Goal: Navigation & Orientation: Understand site structure

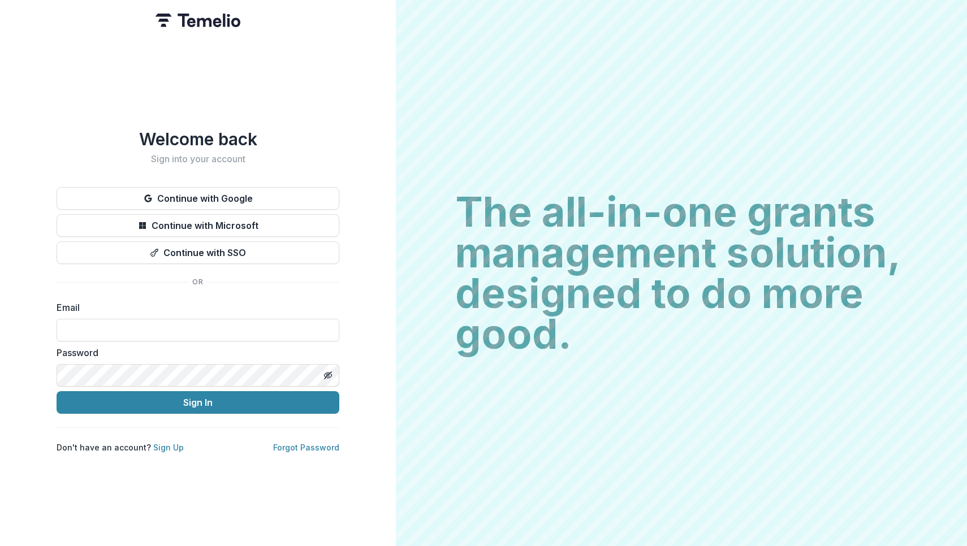
type input "**********"
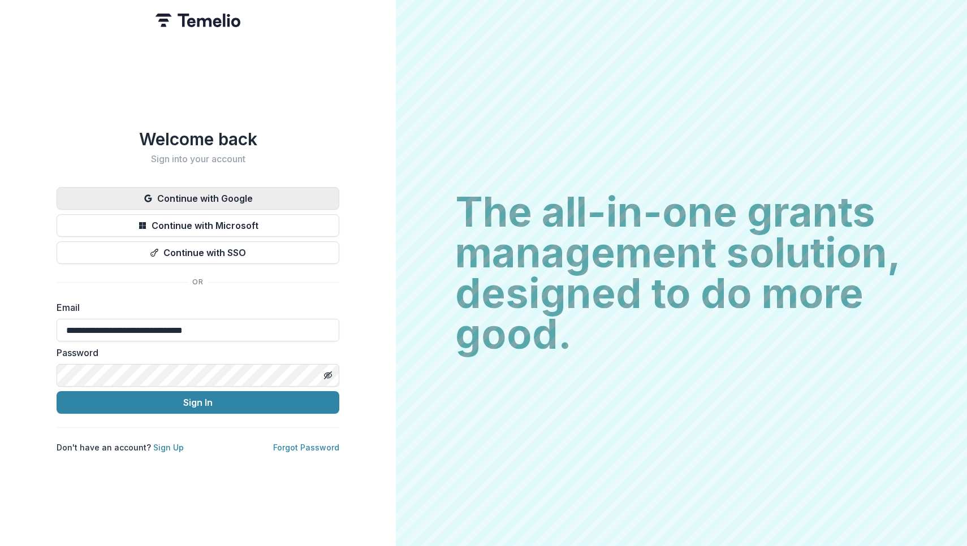
click at [201, 194] on button "Continue with Google" at bounding box center [198, 198] width 283 height 23
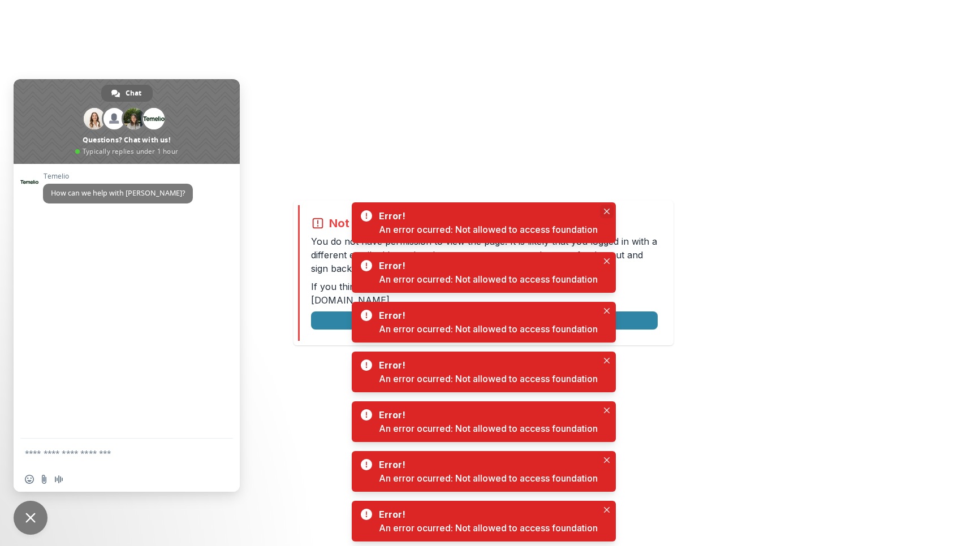
click at [608, 212] on icon "Close" at bounding box center [607, 212] width 6 height 6
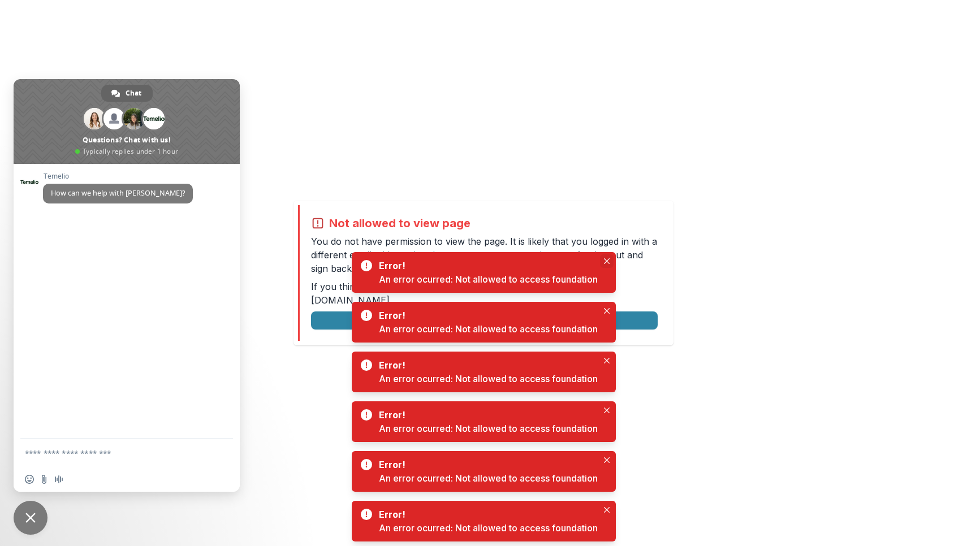
click at [608, 262] on icon "Close" at bounding box center [607, 261] width 6 height 6
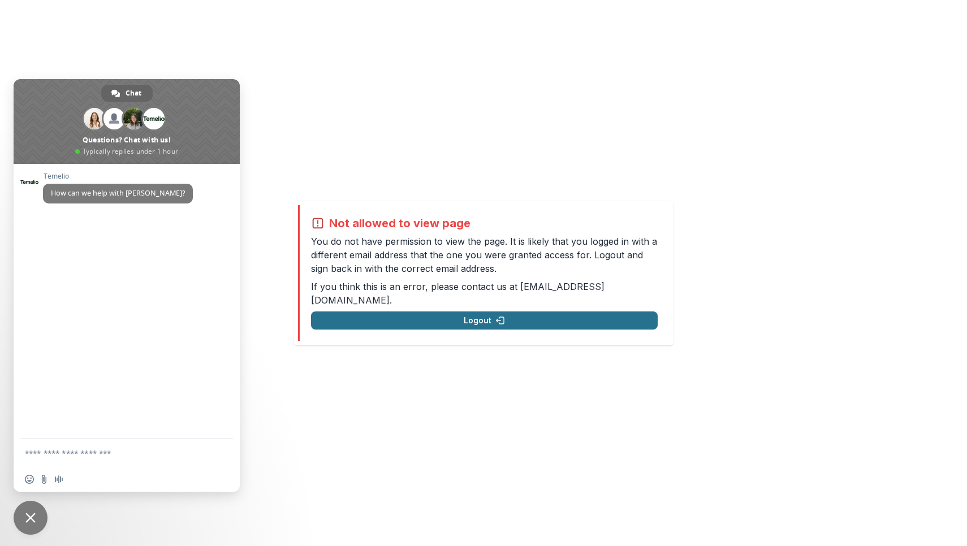
click at [488, 314] on button "Logout" at bounding box center [484, 321] width 347 height 18
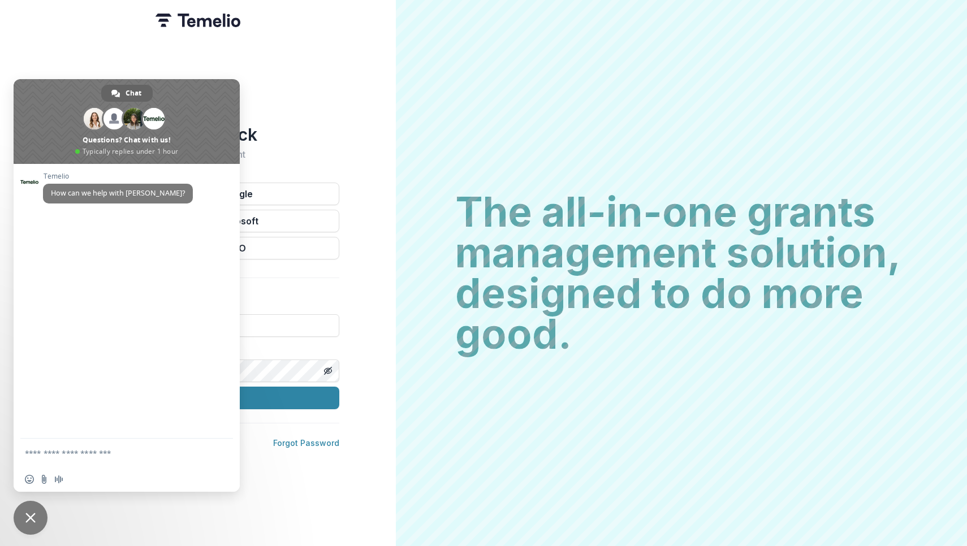
click at [364, 178] on div "Welcome back Sign into your account Continue with Google Continue with Microsof…" at bounding box center [198, 273] width 396 height 546
click at [313, 195] on button "Continue with Google" at bounding box center [198, 194] width 283 height 23
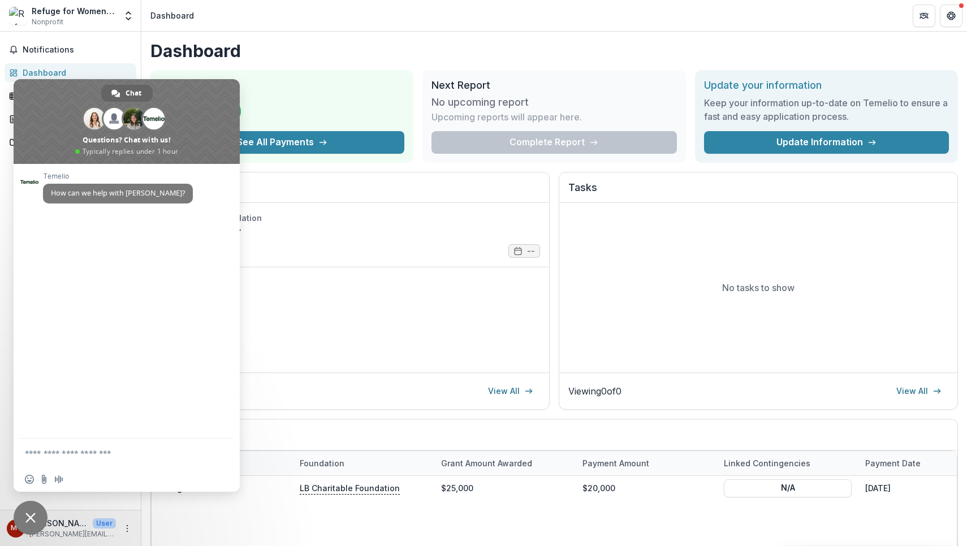
click at [33, 522] on span "Close chat" at bounding box center [30, 518] width 10 height 10
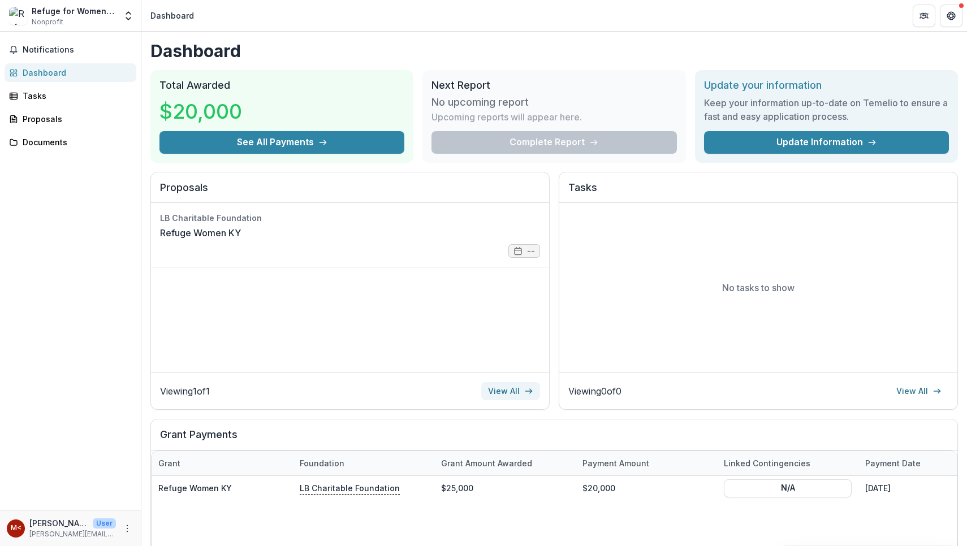
click at [507, 395] on link "View All" at bounding box center [510, 391] width 59 height 18
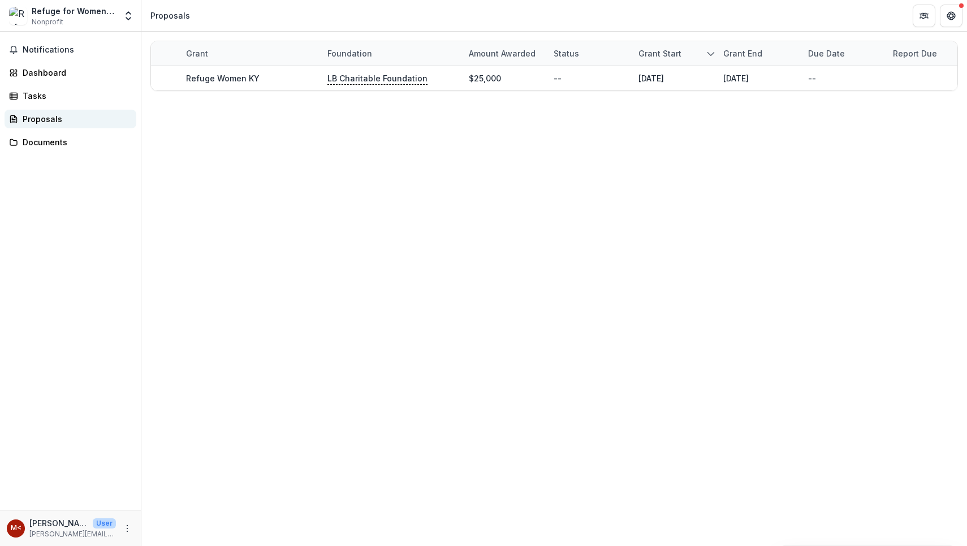
click at [40, 124] on div "Proposals" at bounding box center [75, 119] width 105 height 12
click at [49, 147] on div "Documents" at bounding box center [75, 142] width 105 height 12
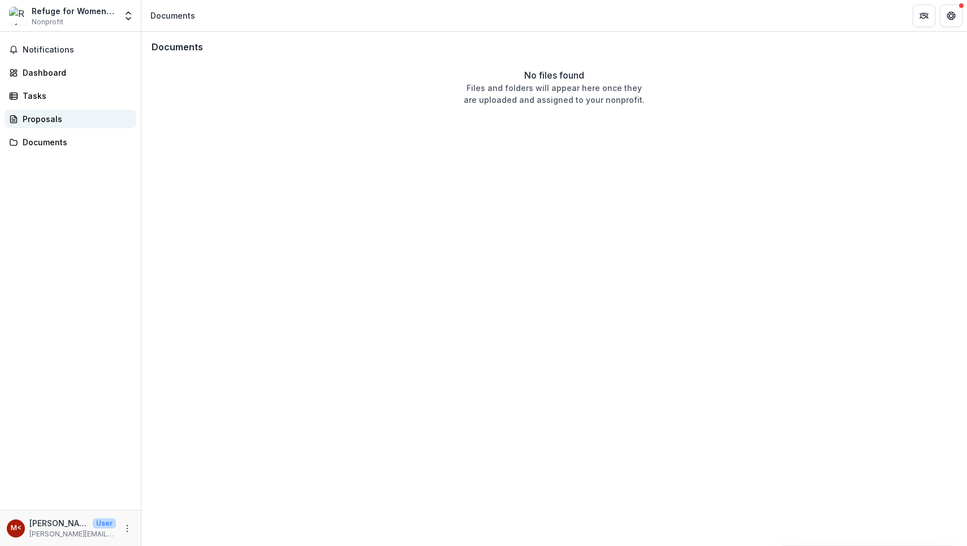
click at [46, 115] on div "Proposals" at bounding box center [75, 119] width 105 height 12
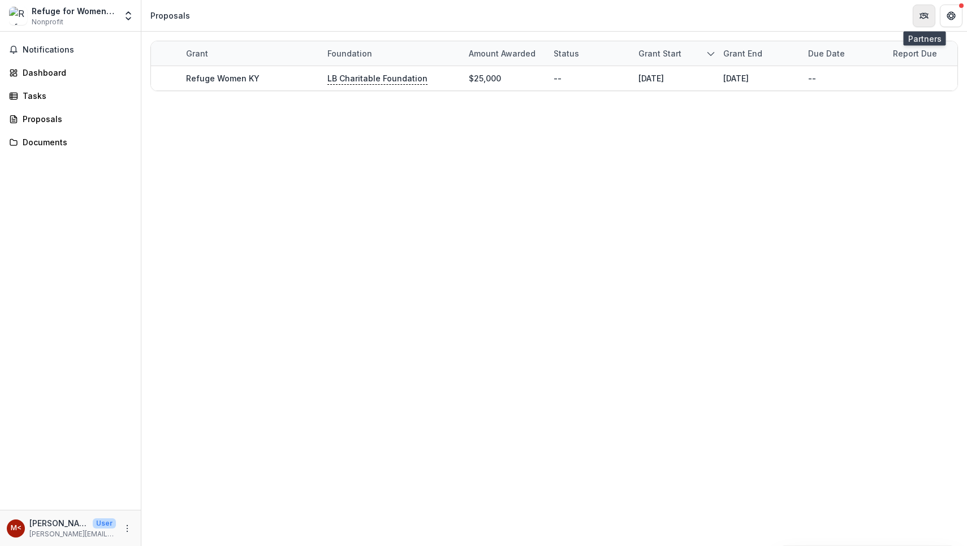
click at [926, 16] on icon "Partners" at bounding box center [923, 16] width 5 height 3
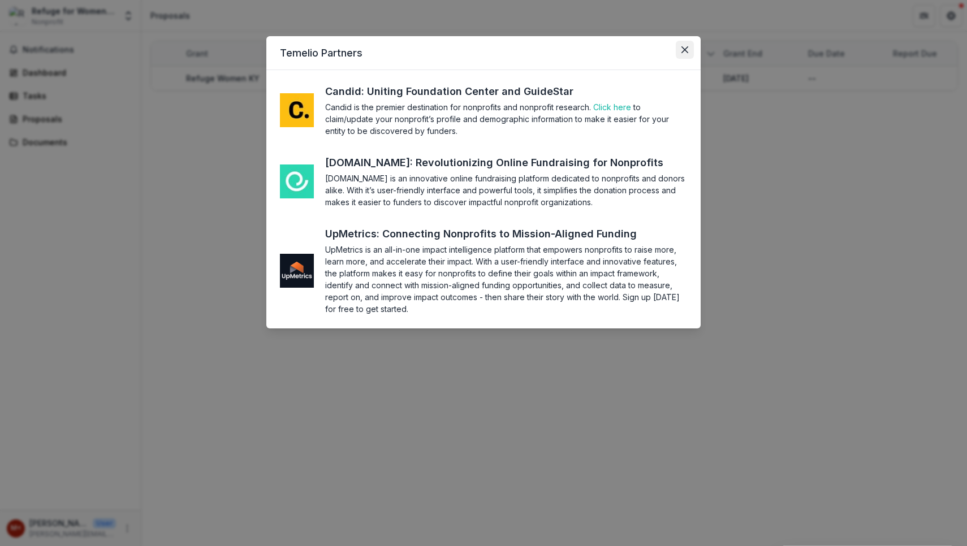
click at [677, 54] on button "Close" at bounding box center [685, 50] width 18 height 18
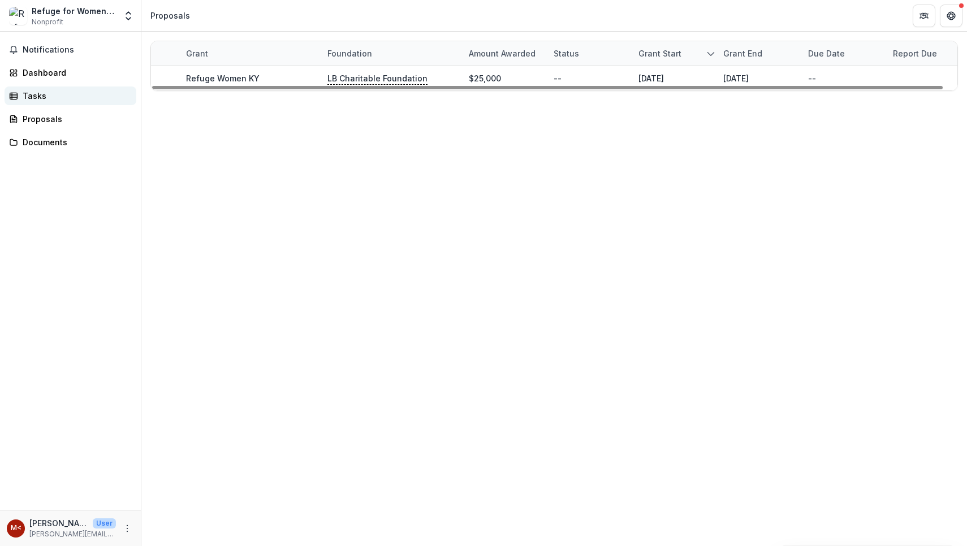
click at [31, 97] on div "Tasks" at bounding box center [75, 96] width 105 height 12
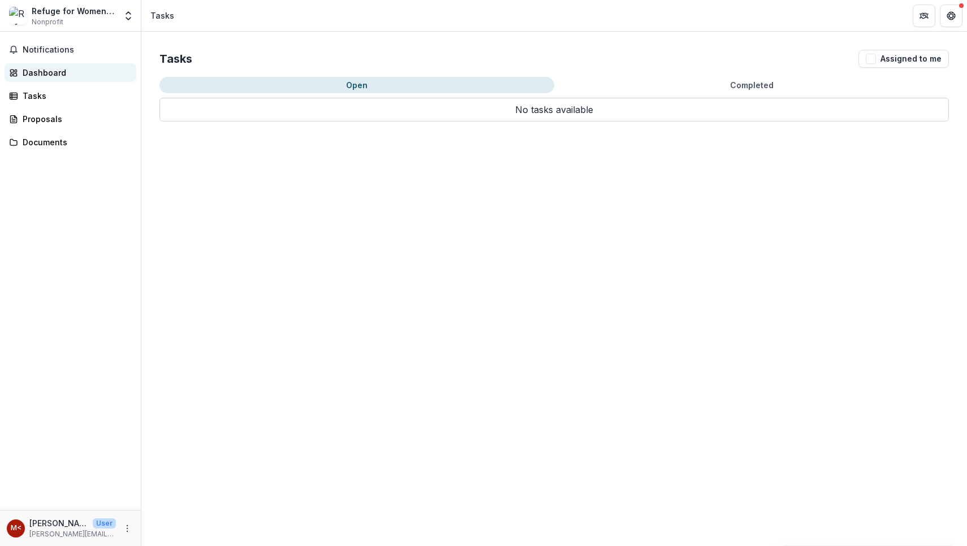
click at [57, 76] on div "Dashboard" at bounding box center [75, 73] width 105 height 12
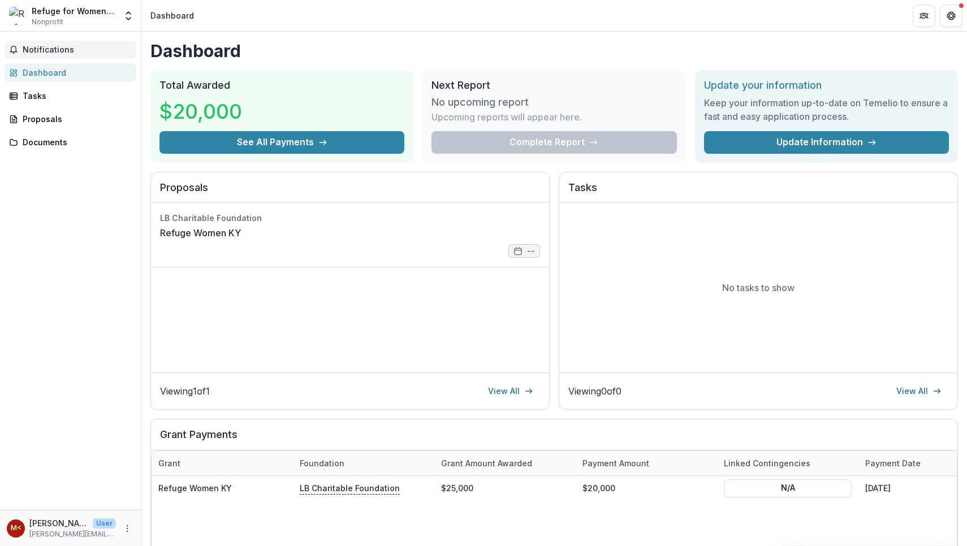
click at [53, 54] on button "Notifications" at bounding box center [71, 50] width 132 height 18
click at [502, 18] on header "Dashboard" at bounding box center [554, 15] width 826 height 31
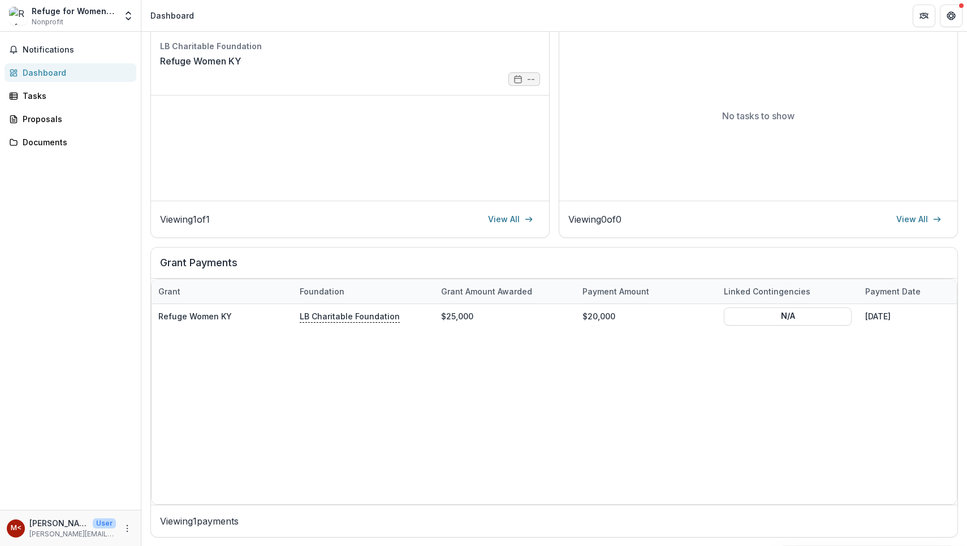
scroll to position [171, 0]
